Goal: Information Seeking & Learning: Learn about a topic

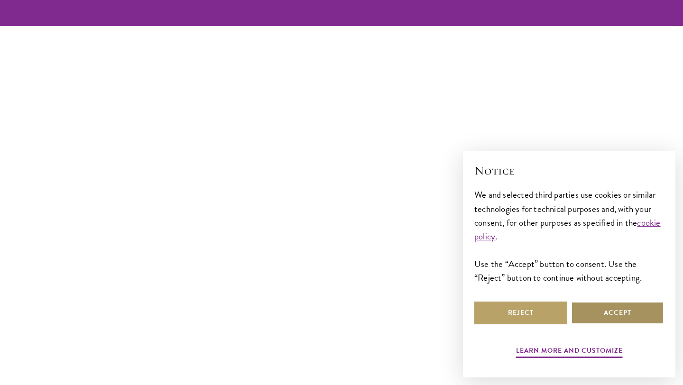
click at [621, 319] on button "Accept" at bounding box center [617, 313] width 93 height 23
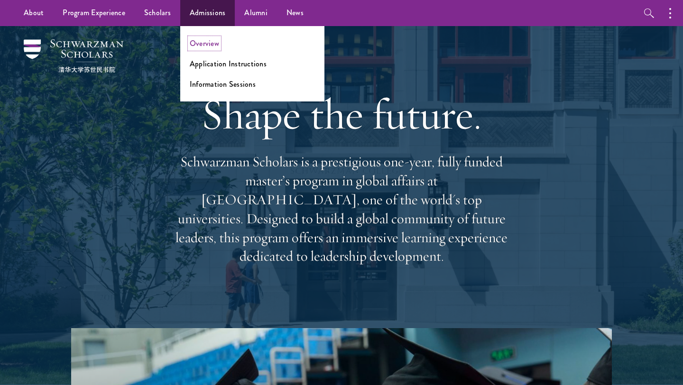
click at [202, 46] on link "Overview" at bounding box center [204, 43] width 29 height 11
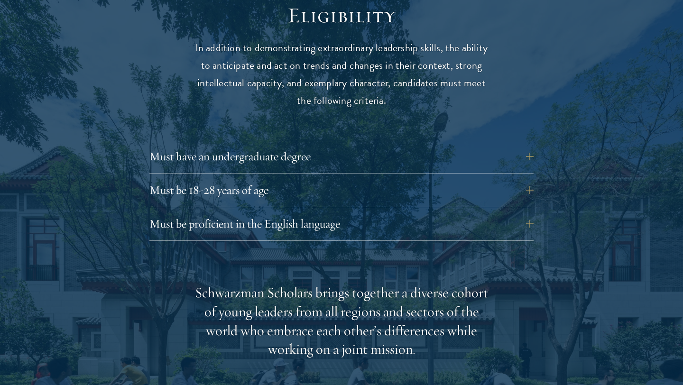
scroll to position [1265, 0]
click at [248, 145] on button "Must have an undergraduate degree" at bounding box center [348, 156] width 384 height 23
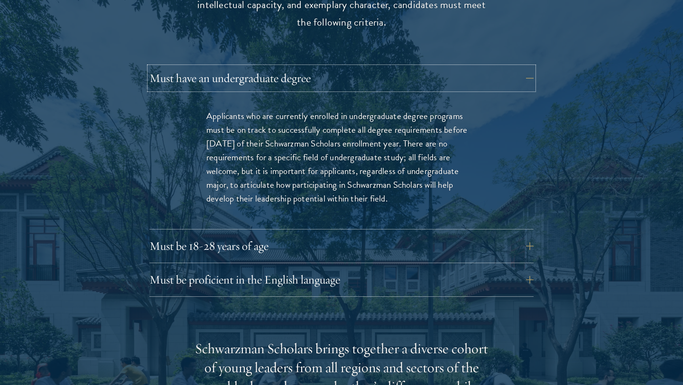
scroll to position [1343, 0]
click at [308, 234] on button "Must be 18-28 years of age" at bounding box center [348, 245] width 384 height 23
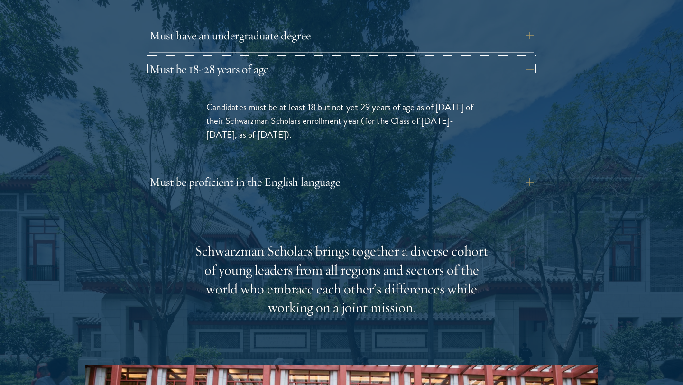
scroll to position [1386, 0]
click at [302, 170] on button "Must be proficient in the English language" at bounding box center [348, 181] width 384 height 23
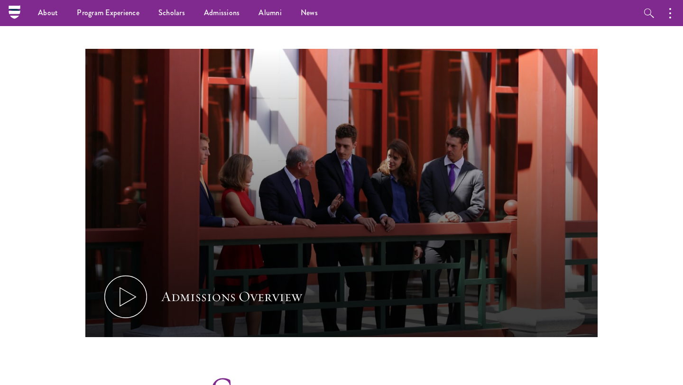
scroll to position [401, 0]
